Goal: Information Seeking & Learning: Learn about a topic

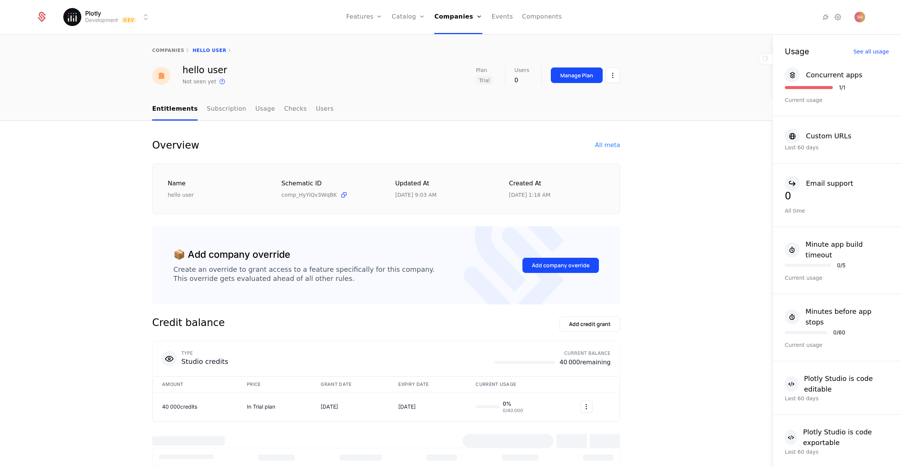
click at [144, 14] on html "Plotly Development Dev Features Features Flags Catalog Plans Add Ons Credits Co…" at bounding box center [450, 233] width 901 height 467
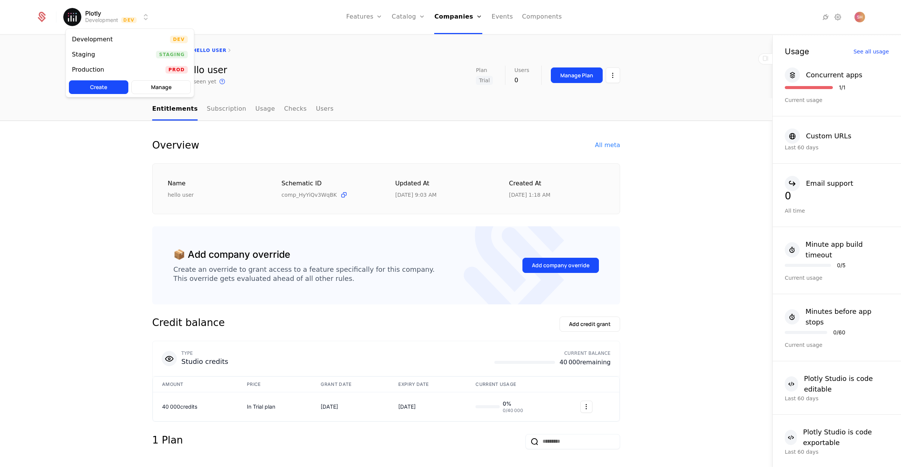
click at [131, 68] on div "Production Prod" at bounding box center [130, 69] width 128 height 15
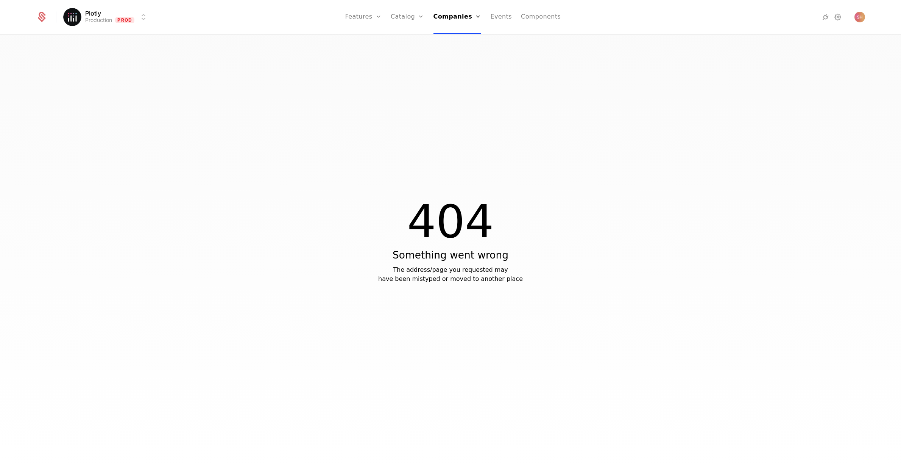
click at [376, 19] on link "Features" at bounding box center [363, 17] width 36 height 34
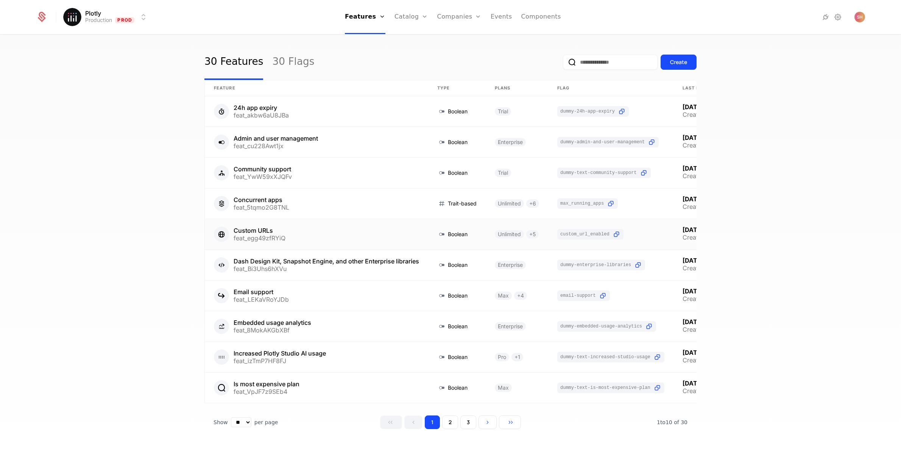
scroll to position [15, 0]
click at [452, 420] on button "2" at bounding box center [450, 422] width 16 height 14
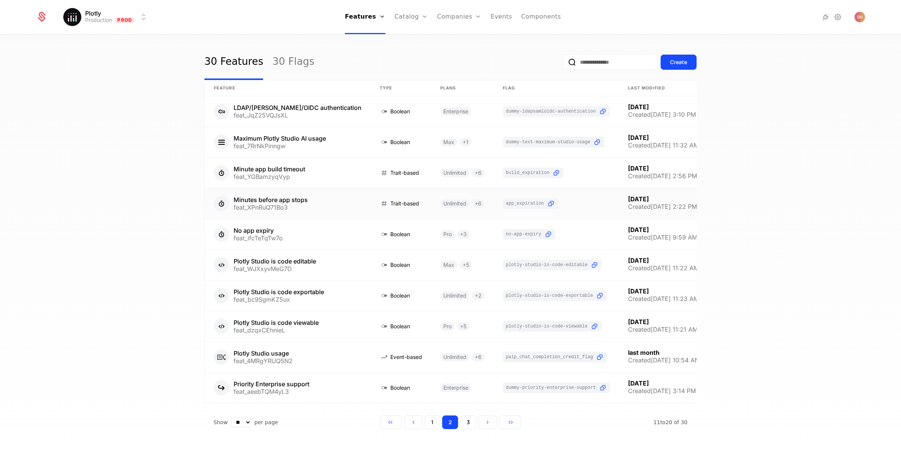
click at [292, 191] on link at bounding box center [288, 203] width 166 height 30
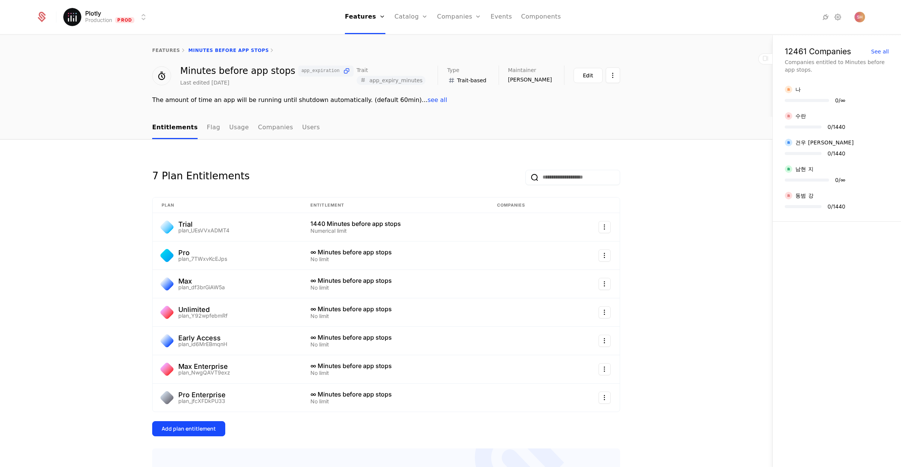
click at [428, 99] on span "see all" at bounding box center [438, 99] width 20 height 7
drag, startPoint x: 322, startPoint y: 223, endPoint x: 299, endPoint y: 222, distance: 22.4
click at [301, 222] on td "1440 Minutes before app stops Numerical limit" at bounding box center [394, 227] width 187 height 28
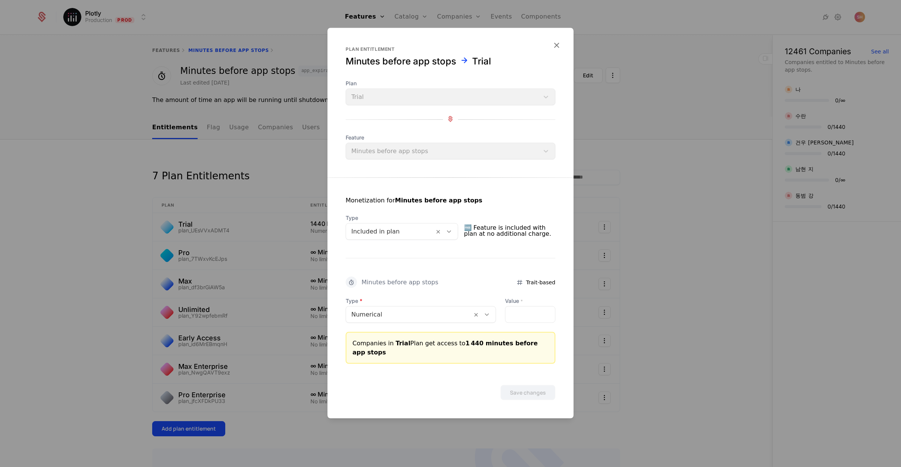
click at [558, 42] on icon "button" at bounding box center [557, 45] width 10 height 10
